Goal: Communication & Community: Connect with others

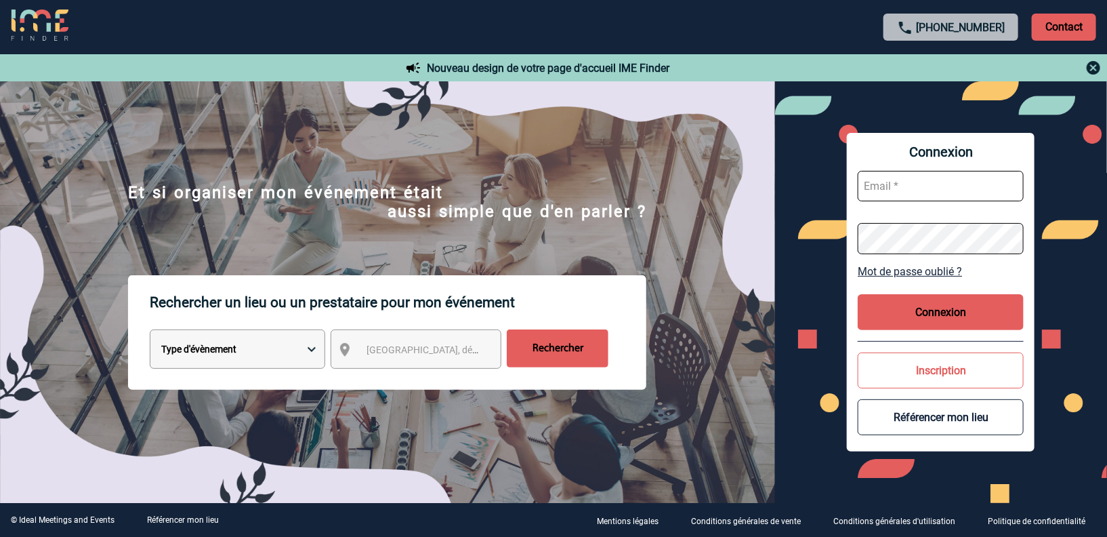
type input "vkalb@ime-groupe.com"
click at [892, 306] on button "Connexion" at bounding box center [941, 312] width 166 height 36
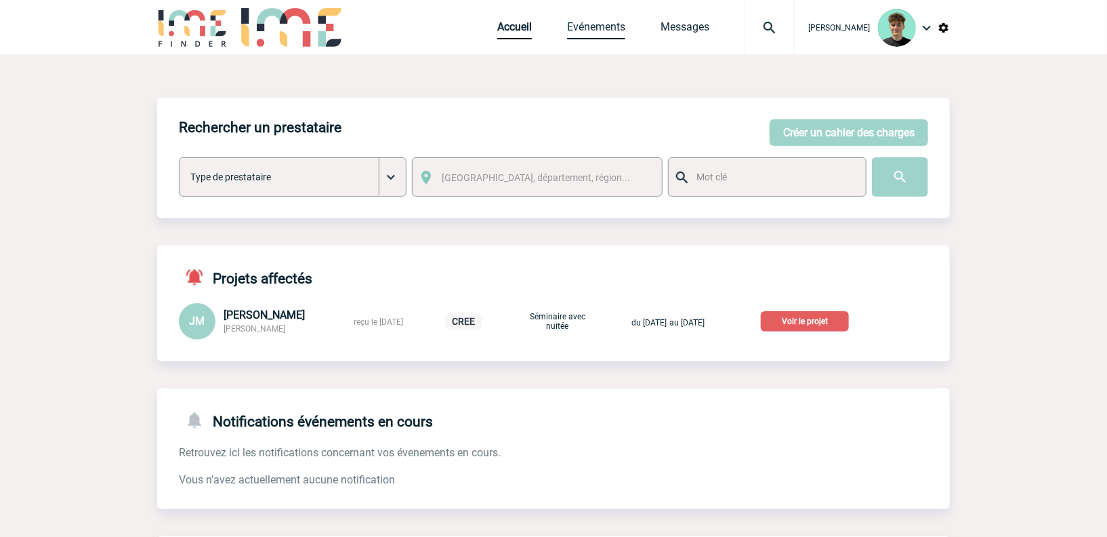
click at [596, 34] on link "Evénements" at bounding box center [596, 29] width 58 height 19
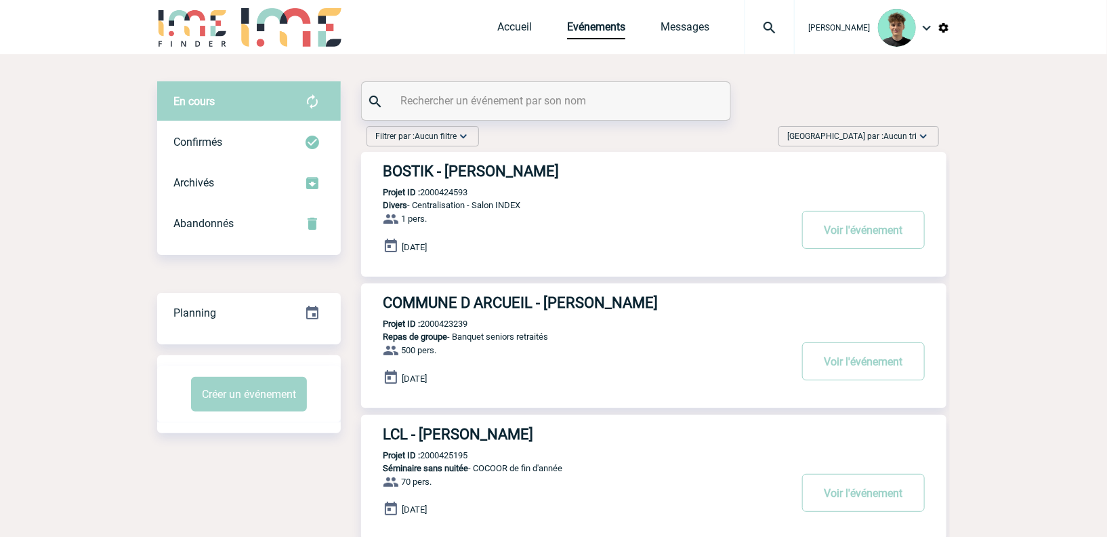
click at [889, 131] on span "Aucun tri" at bounding box center [900, 135] width 33 height 9
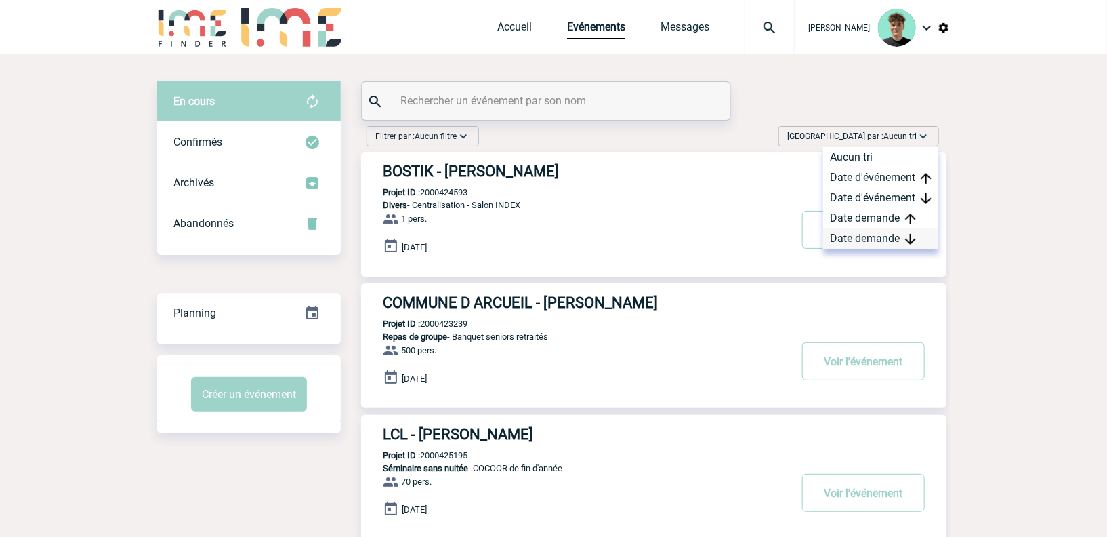
click at [898, 239] on div "Date demande" at bounding box center [880, 238] width 115 height 20
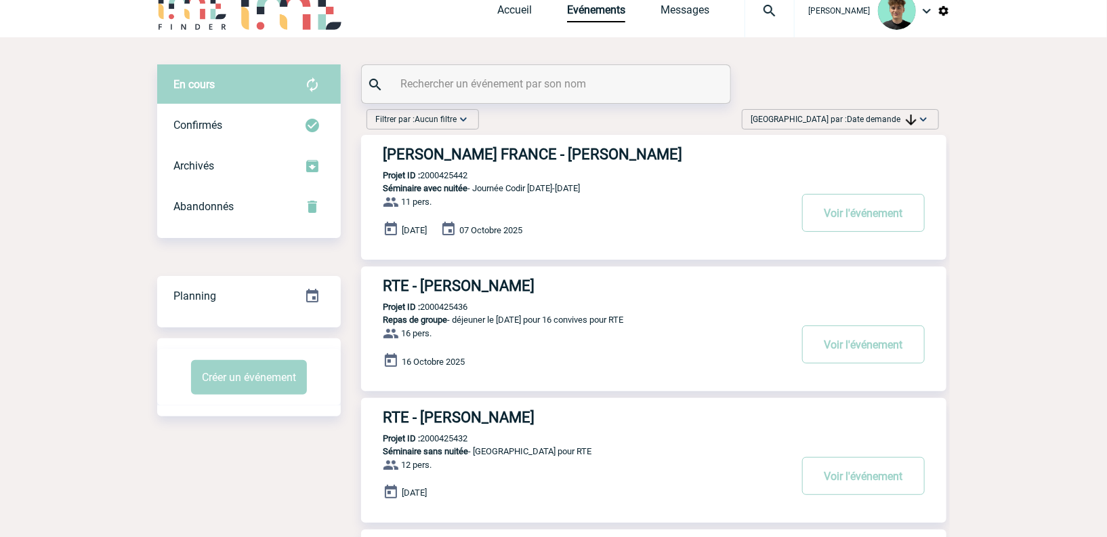
scroll to position [75, 0]
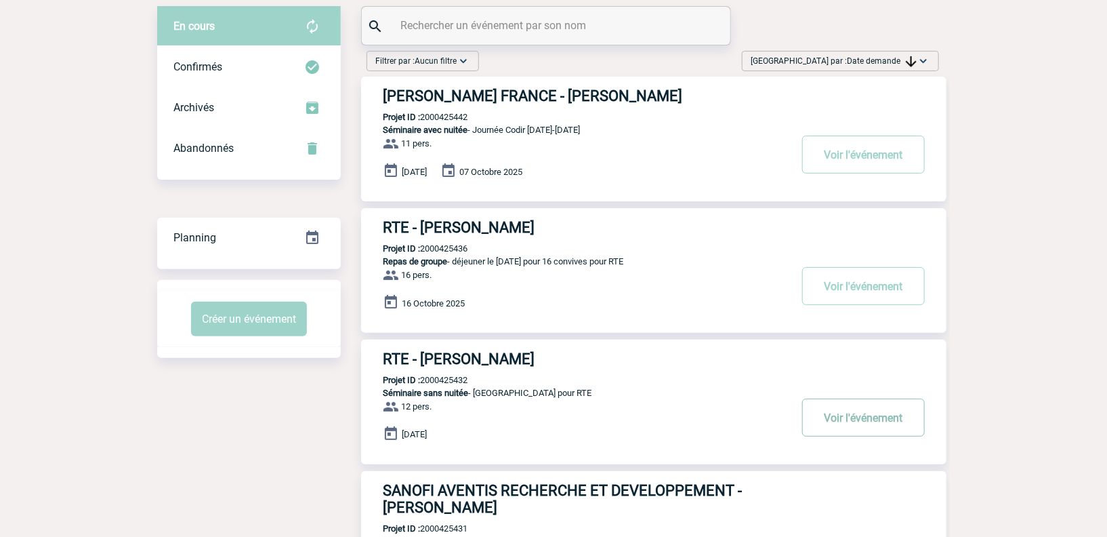
click at [855, 415] on button "Voir l'événement" at bounding box center [863, 417] width 123 height 38
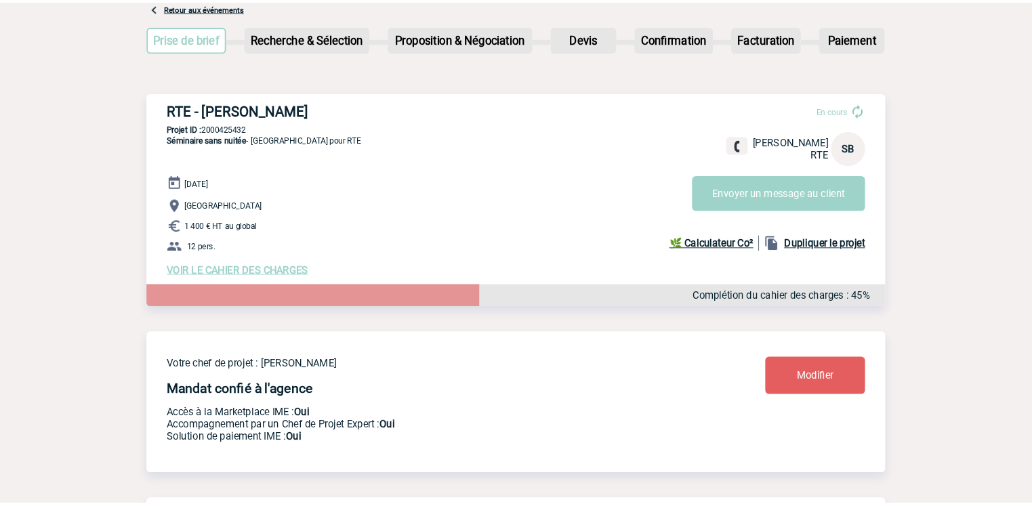
scroll to position [75, 0]
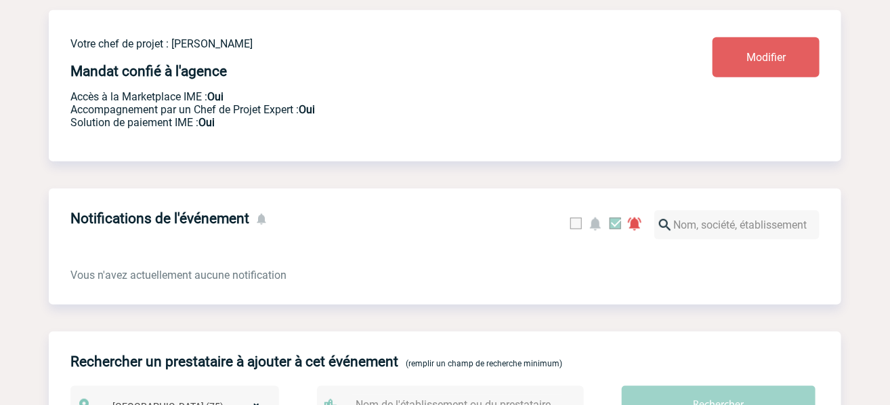
scroll to position [376, 0]
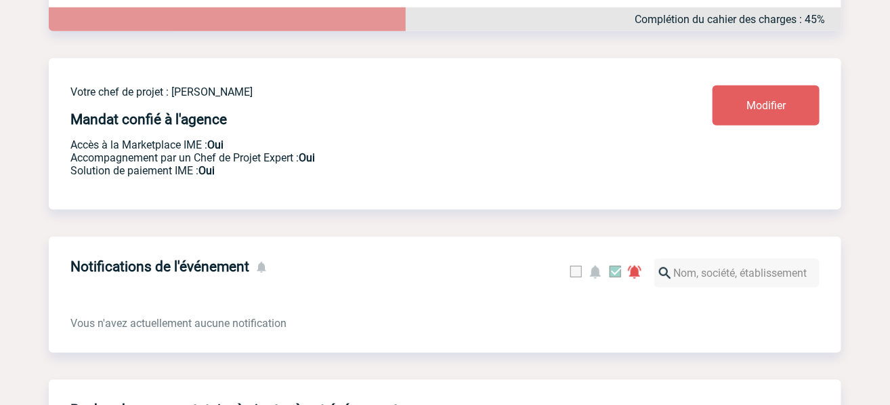
click at [520, 124] on div "Votre chef de projet : Victor KALB Mandat confié à l'agence Accès à la Marketpl…" at bounding box center [351, 130] width 562 height 91
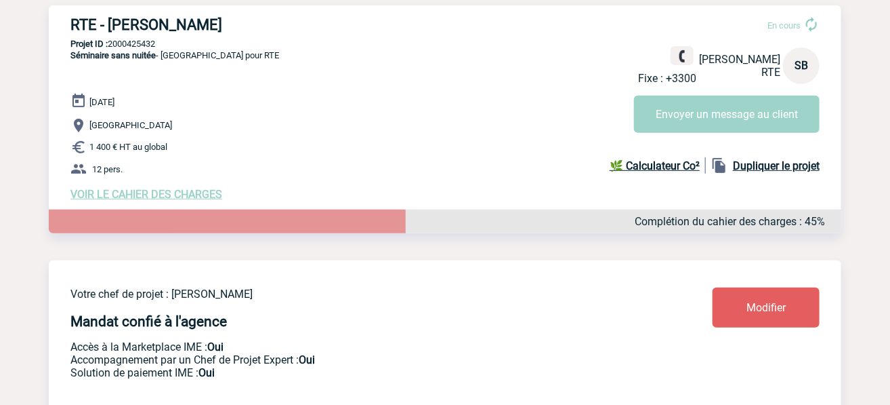
scroll to position [150, 0]
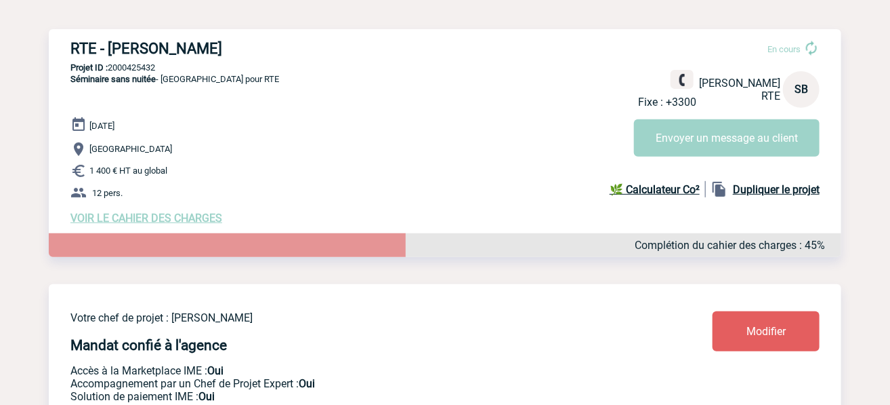
click at [171, 224] on span "VOIR LE CAHIER DES CHARGES" at bounding box center [146, 217] width 152 height 13
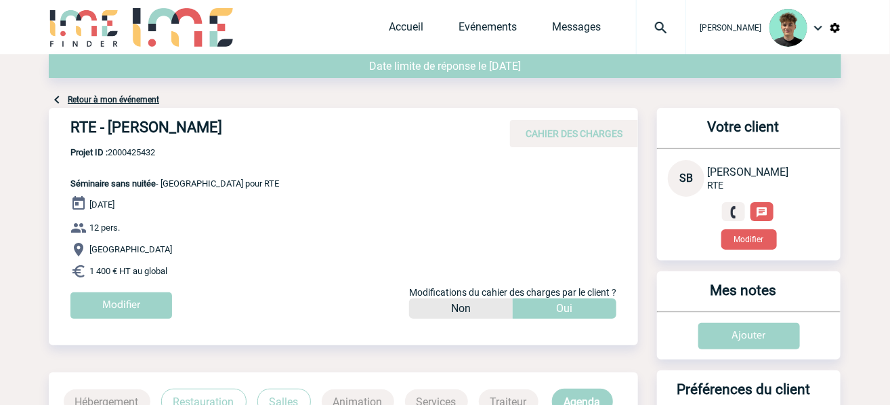
click at [129, 102] on link "Retour à mon événement" at bounding box center [113, 99] width 91 height 9
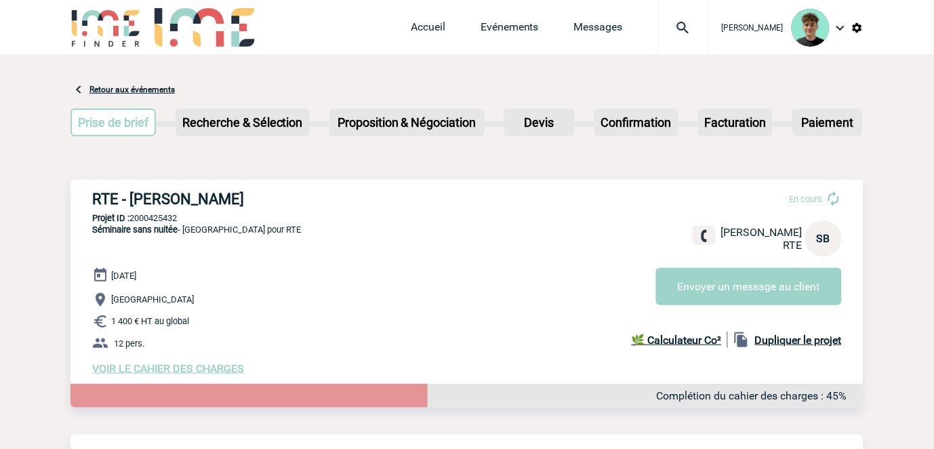
click at [118, 88] on link "Retour aux événements" at bounding box center [131, 89] width 85 height 9
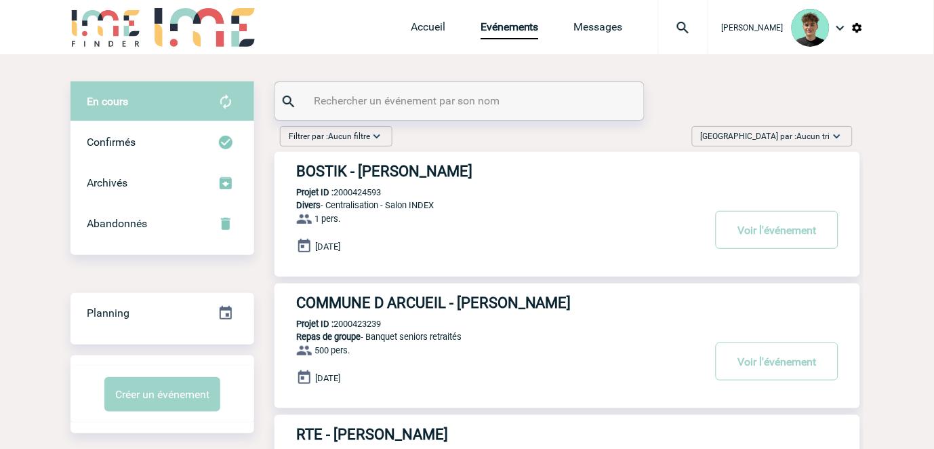
click at [781, 130] on span "Trier par : Aucun tri" at bounding box center [765, 136] width 129 height 14
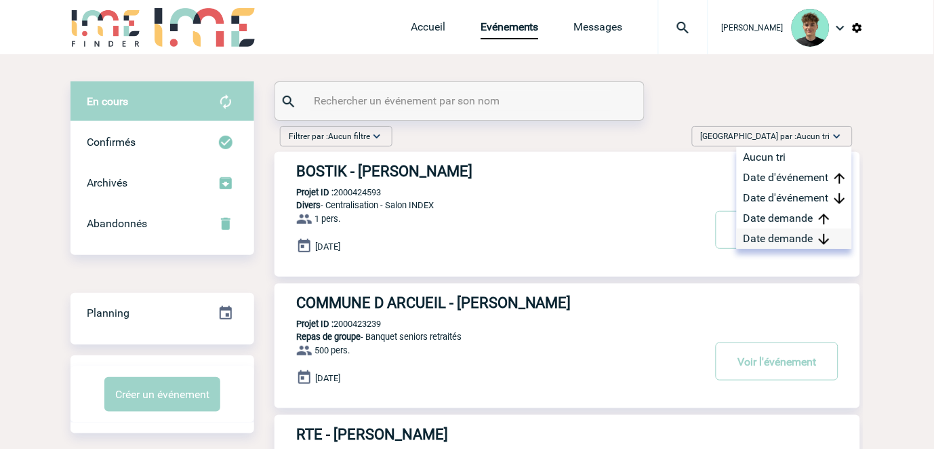
click at [804, 239] on div "Date demande" at bounding box center [794, 238] width 115 height 20
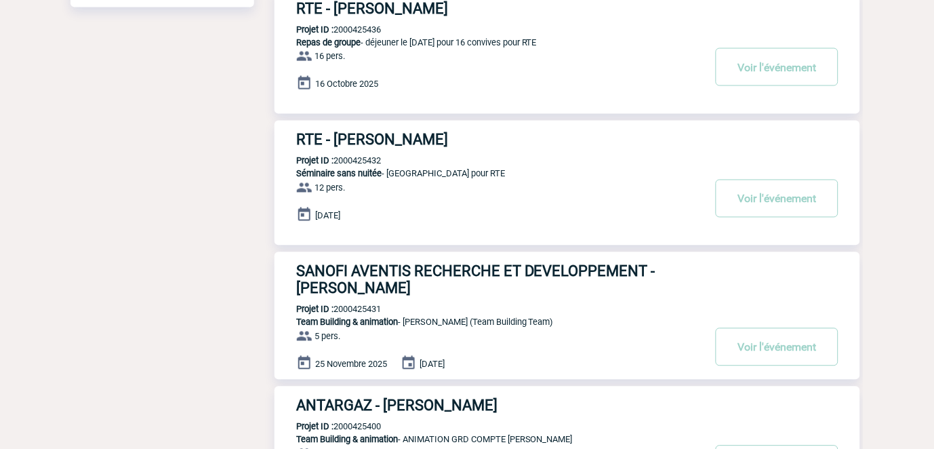
scroll to position [451, 0]
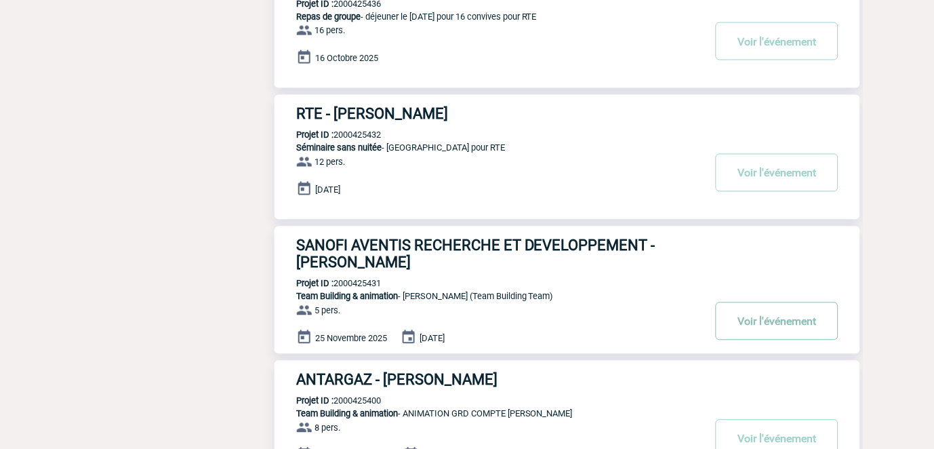
click at [758, 314] on button "Voir l'événement" at bounding box center [777, 321] width 123 height 38
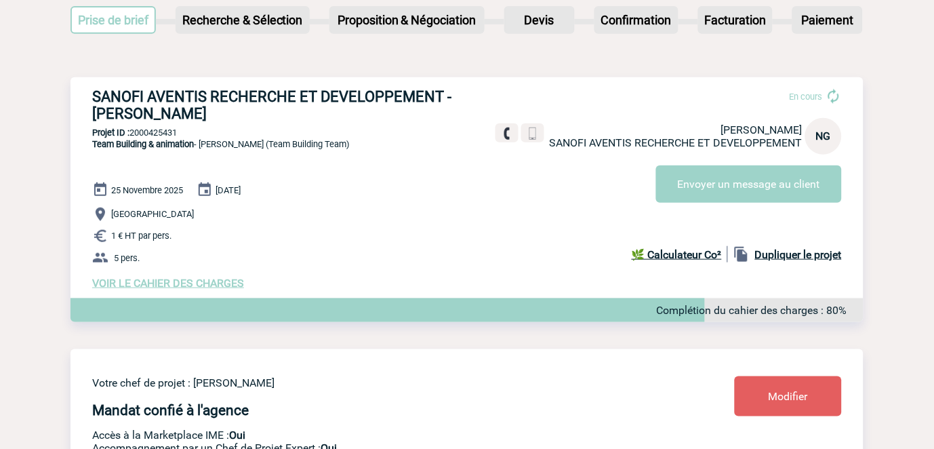
scroll to position [75, 0]
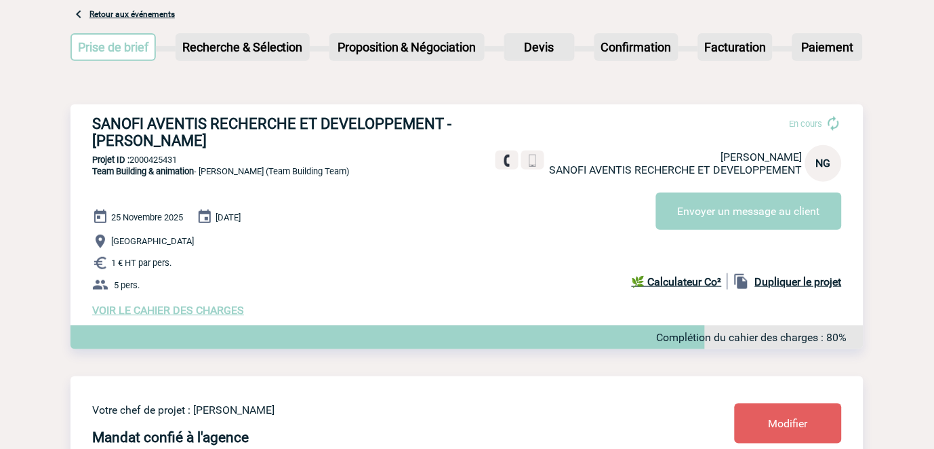
click at [452, 229] on div "[DATE] [DATE] [GEOGRAPHIC_DATA] 1 € HT par pers. 5 pers. VOIR LE CAHIER DES CHA…" at bounding box center [477, 263] width 771 height 108
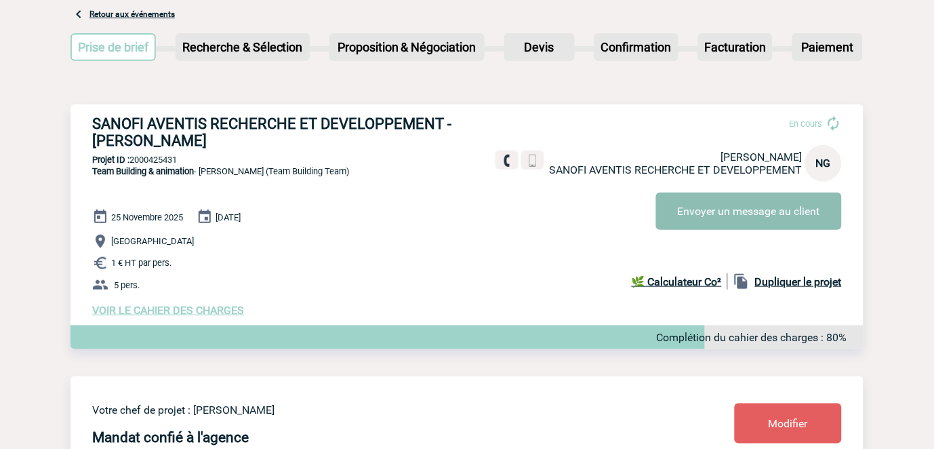
click at [730, 208] on button "Envoyer un message au client" at bounding box center [749, 210] width 186 height 37
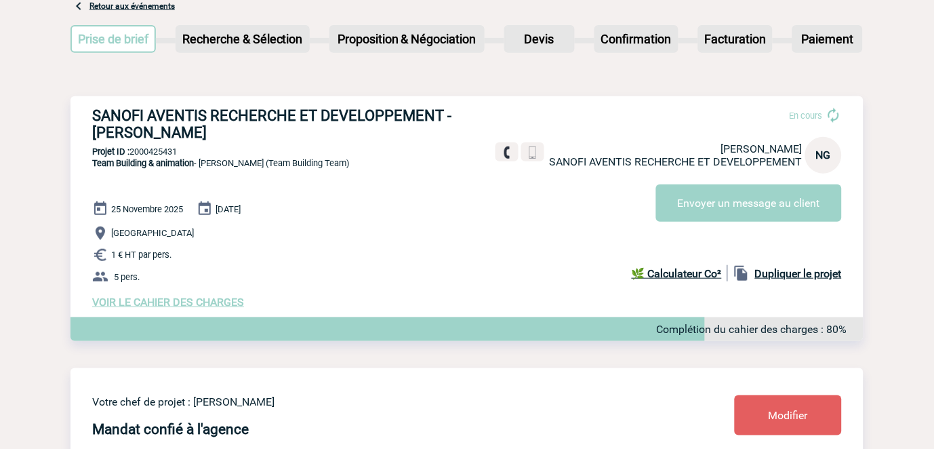
scroll to position [226, 0]
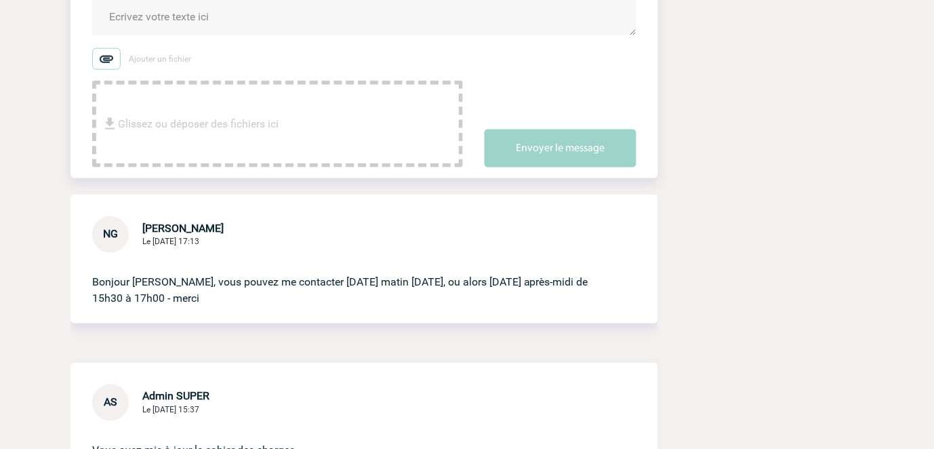
scroll to position [376, 0]
